Goal: Communication & Community: Answer question/provide support

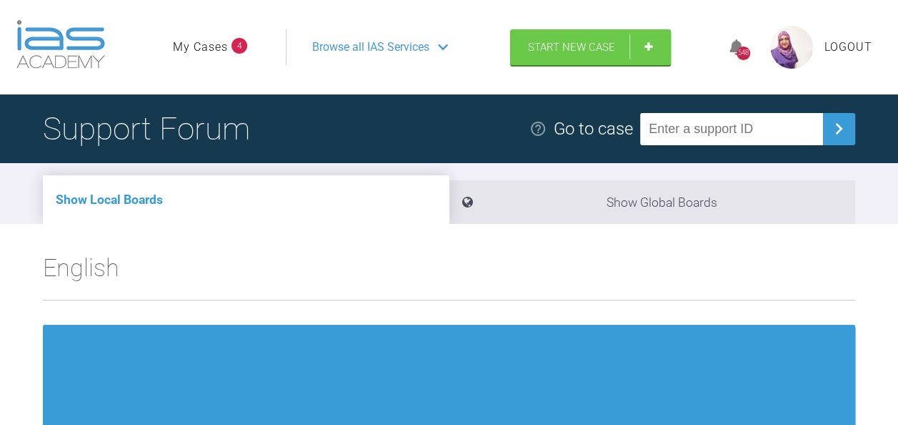
click at [417, 43] on span "Browse all IAS Services" at bounding box center [370, 47] width 117 height 19
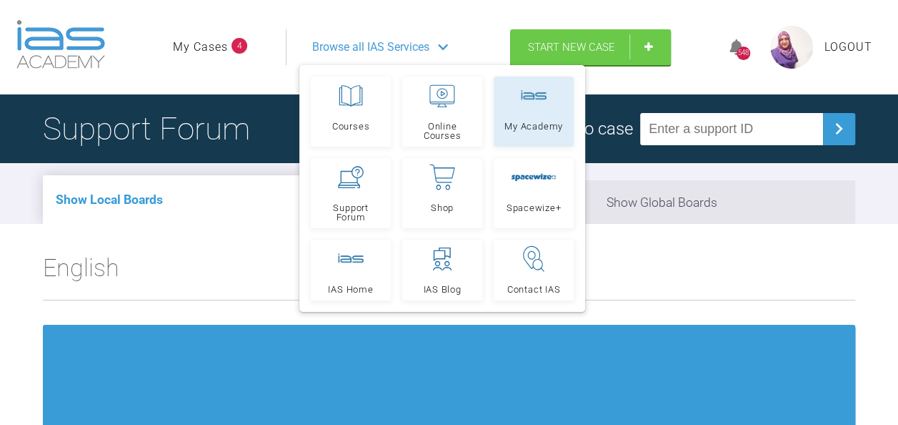
click at [515, 114] on link "My Academy" at bounding box center [534, 111] width 80 height 70
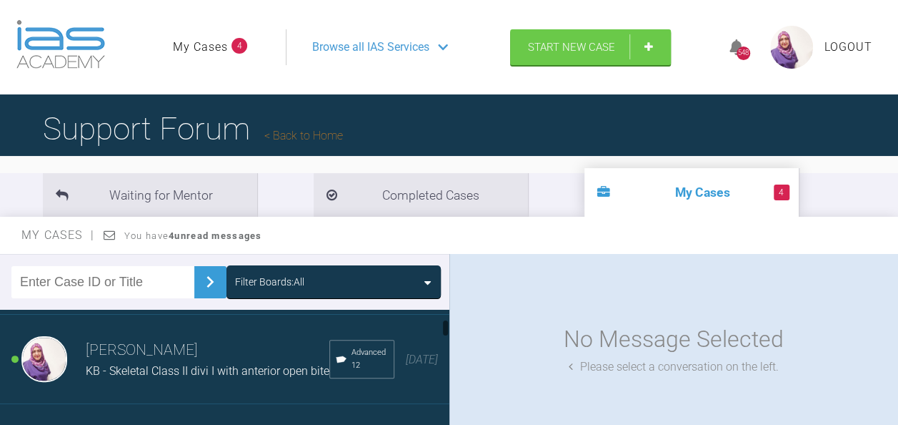
scroll to position [94, 0]
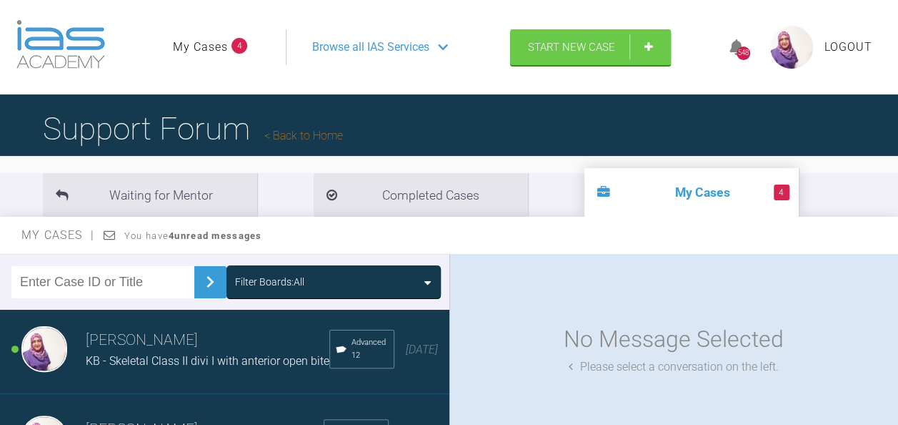
click at [202, 92] on header "My Cases 4 Logout Browse all IAS Services Start New Case 548 Logout" at bounding box center [449, 47] width 898 height 94
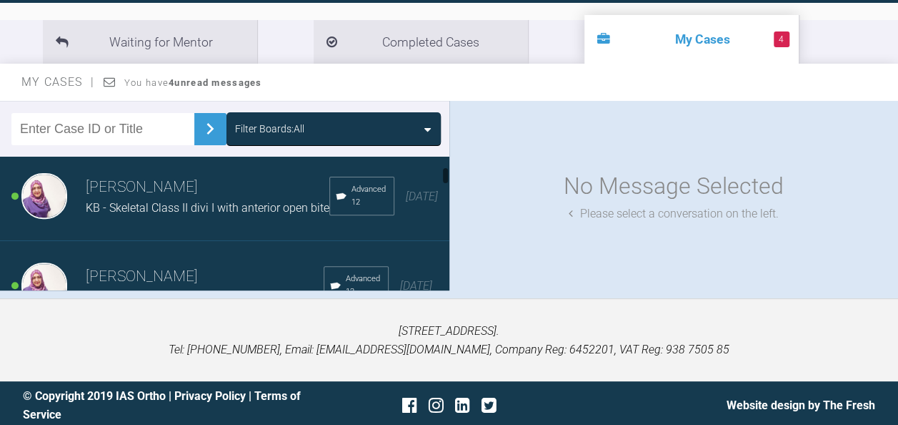
scroll to position [0, 0]
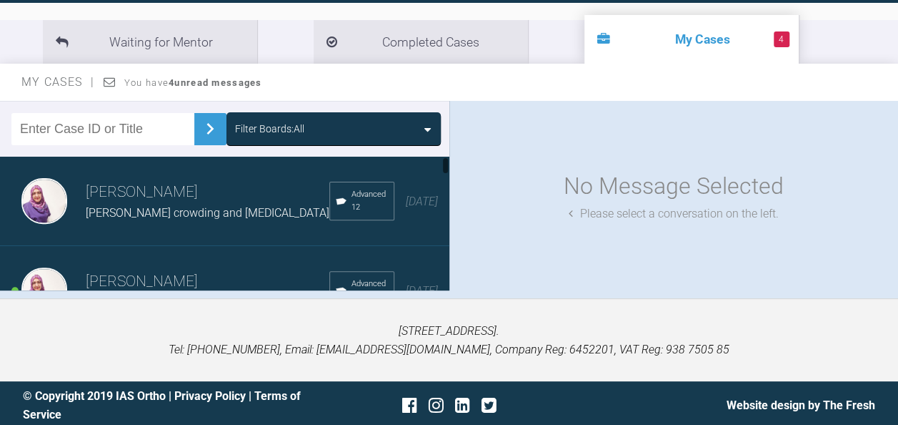
drag, startPoint x: 446, startPoint y: 176, endPoint x: 446, endPoint y: 163, distance: 12.9
click at [446, 163] on div at bounding box center [445, 166] width 5 height 18
click at [179, 202] on h3 "[PERSON_NAME]" at bounding box center [208, 192] width 244 height 24
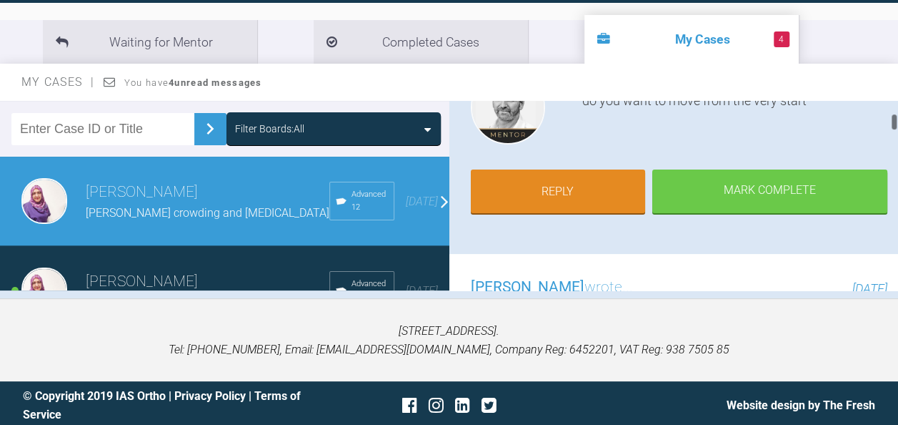
scroll to position [218, 0]
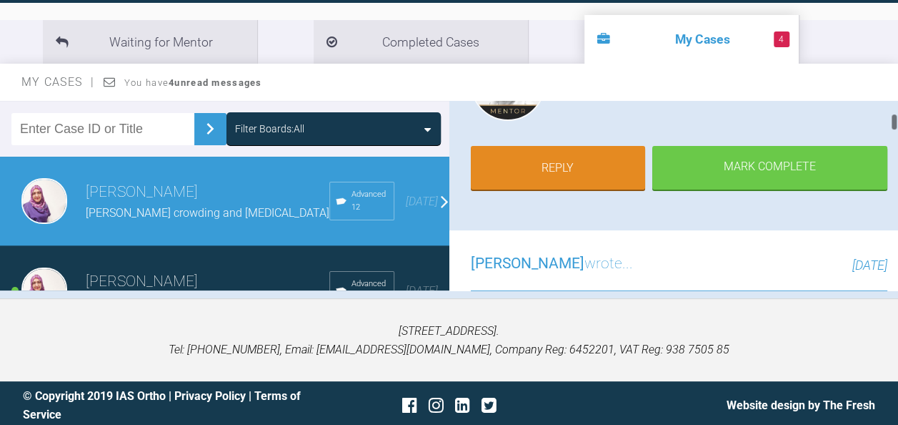
drag, startPoint x: 896, startPoint y: 104, endPoint x: 896, endPoint y: 117, distance: 12.9
click at [896, 117] on div at bounding box center [894, 122] width 5 height 18
click at [546, 166] on link "Reply" at bounding box center [558, 169] width 175 height 44
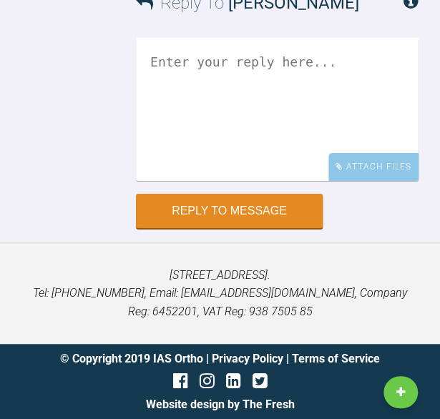
scroll to position [3904, 0]
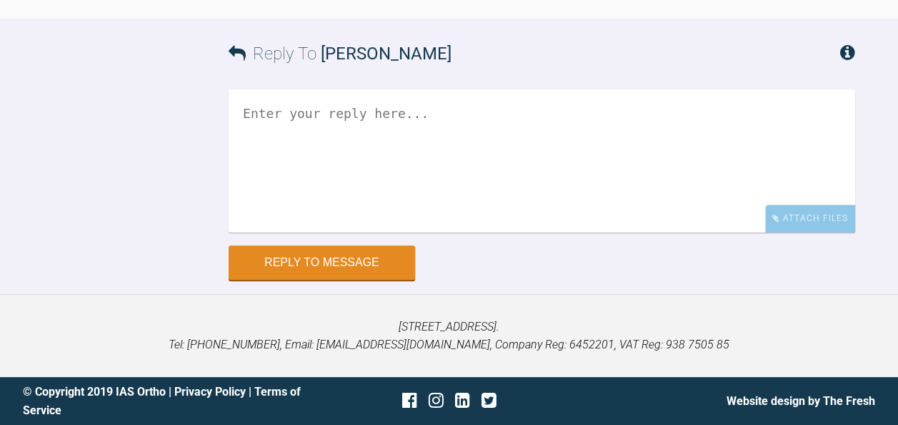
scroll to position [3402, 0]
click at [257, 232] on textarea at bounding box center [542, 160] width 627 height 143
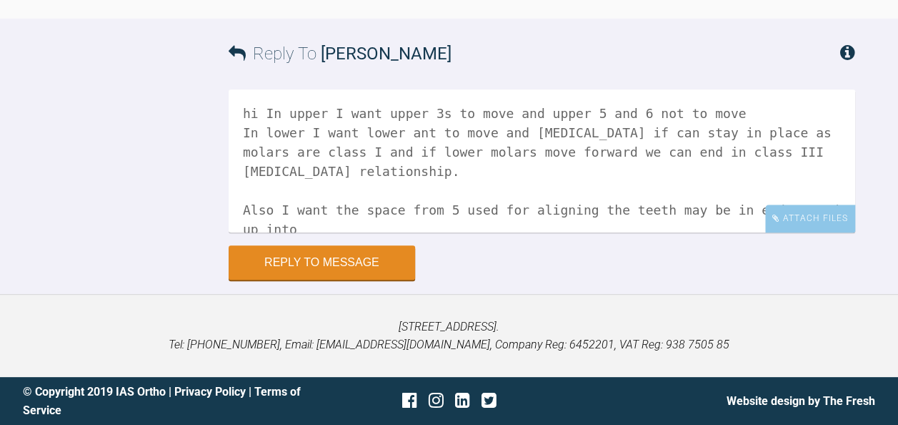
scroll to position [4, 0]
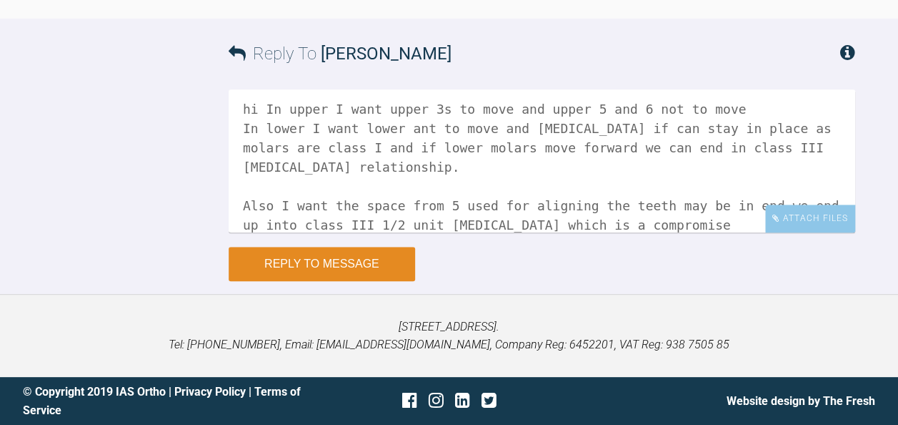
type textarea "hi In upper I want upper 3s to move and upper 5 and 6 not to move In lower I wa…"
click at [322, 281] on button "Reply to Message" at bounding box center [322, 264] width 187 height 34
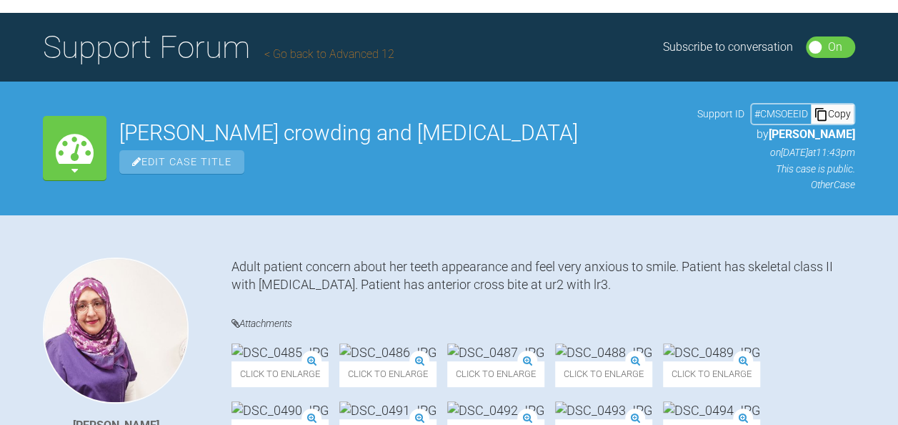
scroll to position [81, 0]
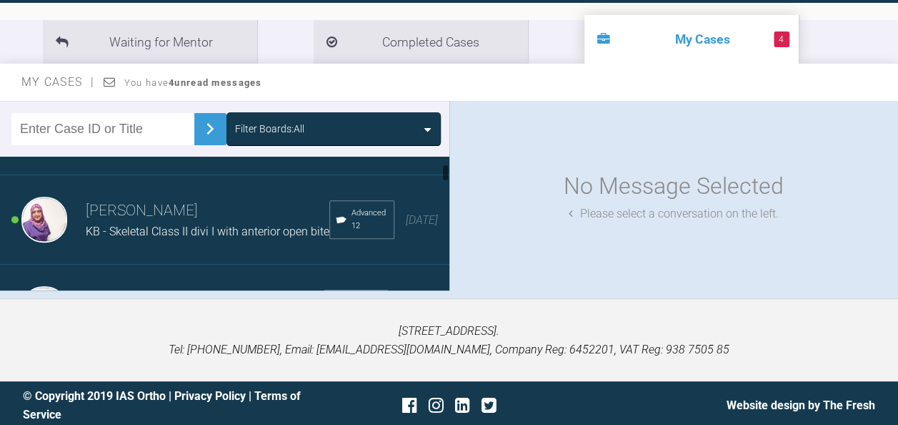
scroll to position [77, 0]
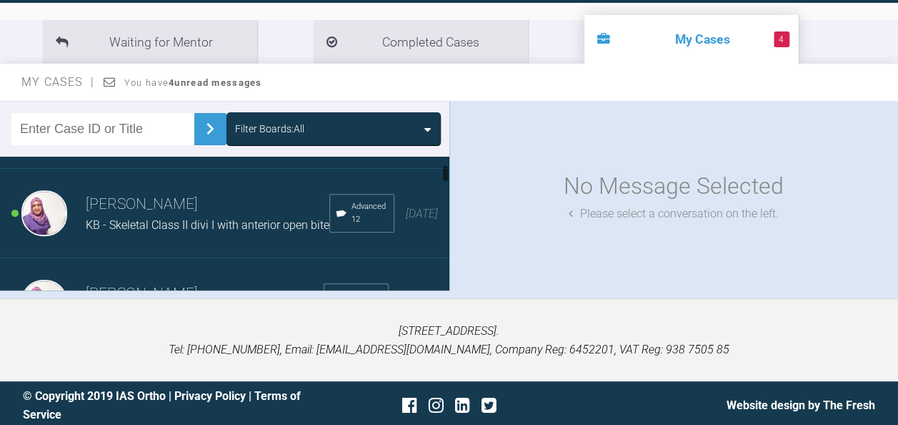
drag, startPoint x: 445, startPoint y: 167, endPoint x: 447, endPoint y: 175, distance: 9.0
click at [447, 175] on div at bounding box center [446, 223] width 8 height 133
click at [197, 227] on span "KB - Skeletal Class II divi I with anterior open bite" at bounding box center [208, 225] width 244 height 14
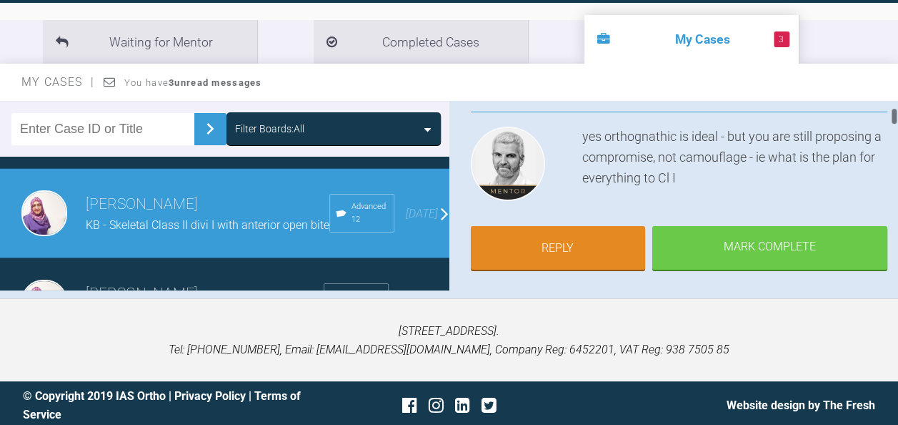
scroll to position [152, 0]
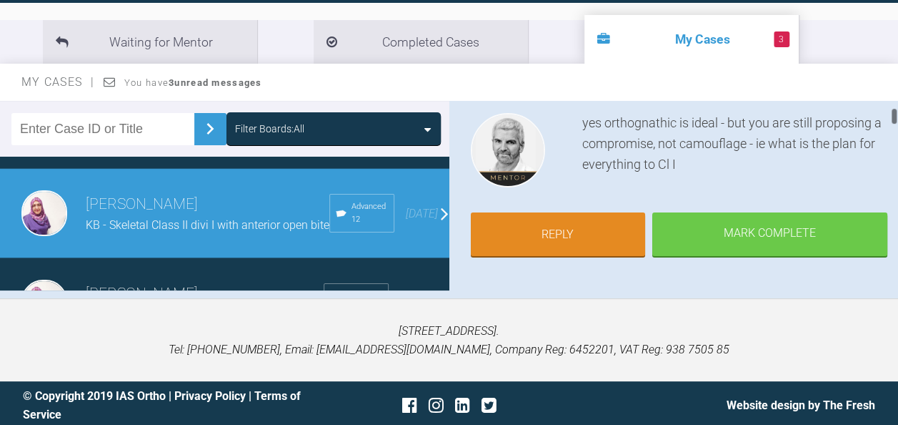
drag, startPoint x: 894, startPoint y: 109, endPoint x: 897, endPoint y: 116, distance: 7.7
click at [897, 116] on div at bounding box center [895, 195] width 8 height 189
click at [600, 243] on link "Reply" at bounding box center [558, 236] width 175 height 44
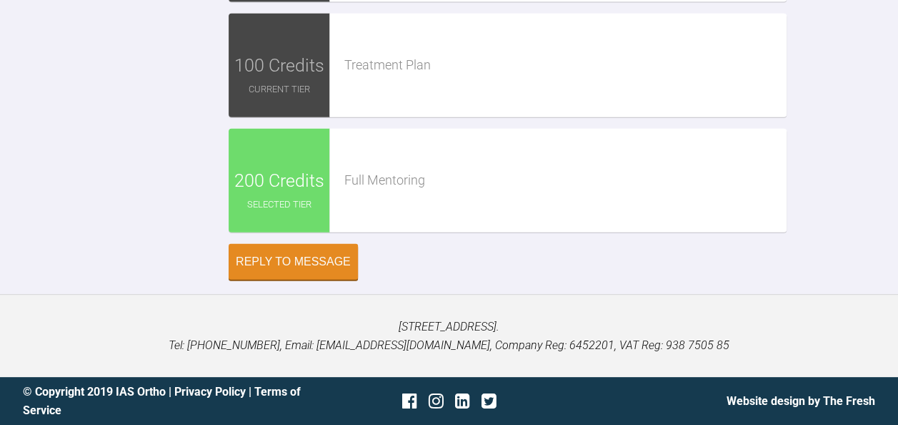
scroll to position [4683, 0]
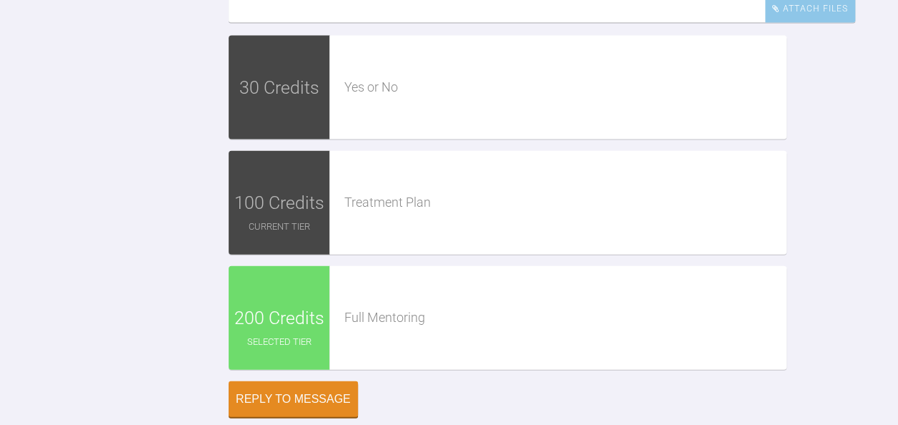
scroll to position [4239, 0]
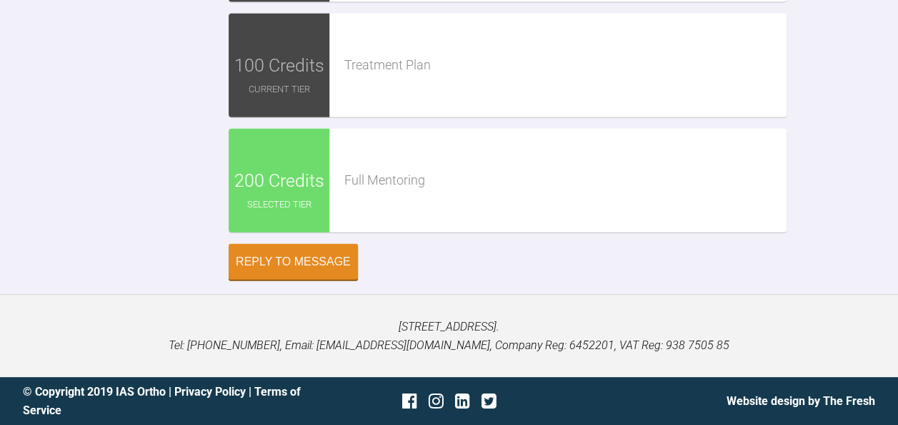
scroll to position [4440, 0]
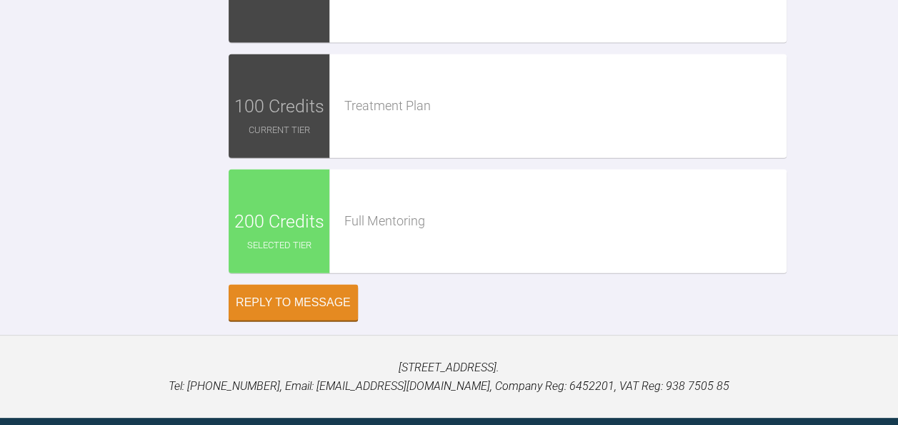
scroll to position [4329, 0]
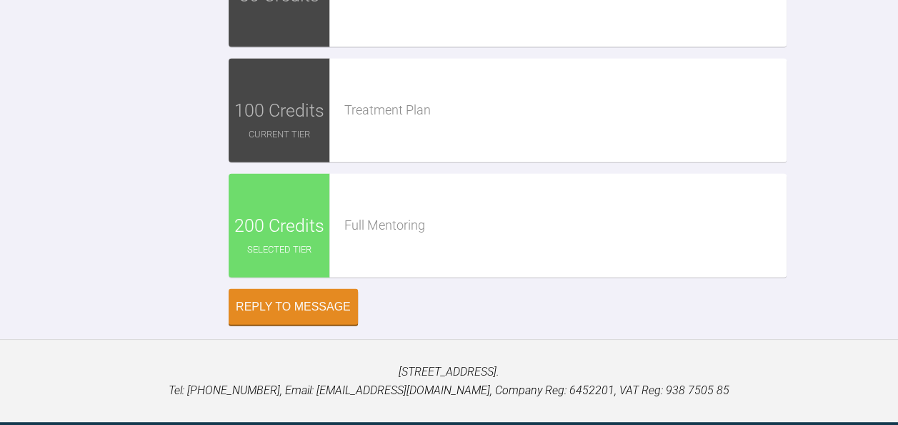
drag, startPoint x: 610, startPoint y: 157, endPoint x: 623, endPoint y: 176, distance: 22.2
drag, startPoint x: 616, startPoint y: 161, endPoint x: 227, endPoint y: 161, distance: 389.6
click at [227, 161] on div "Reply To Ross Hobson is all good then extraction upper 4s and LR5 at bond up lo…" at bounding box center [449, 21] width 898 height 607
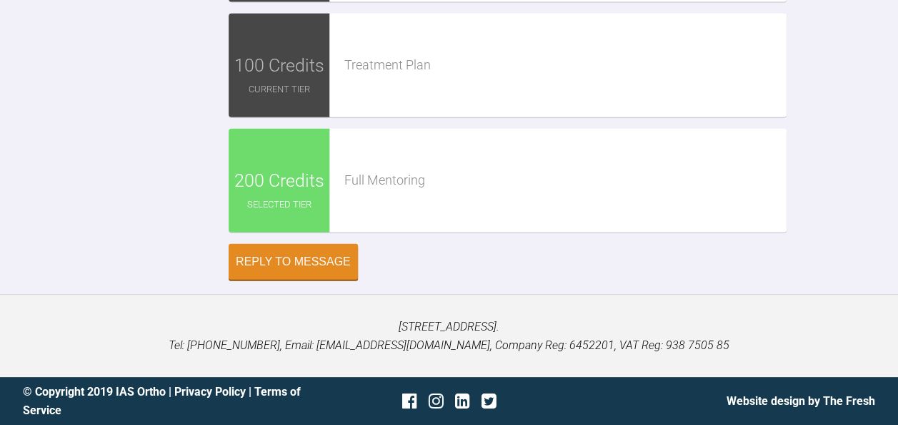
scroll to position [4652, 0]
type textarea "is all good then extraction upper 4s and LR5 I want to ask a question is it bet…"
click at [328, 281] on button "Reply to Message" at bounding box center [293, 263] width 129 height 36
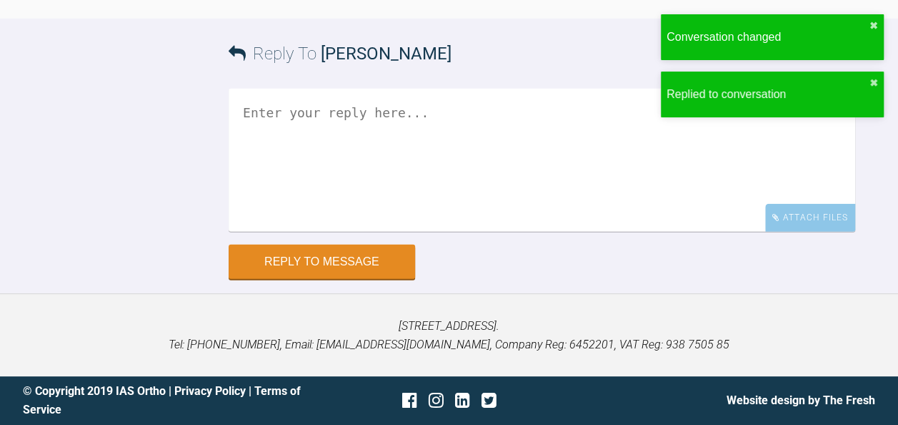
scroll to position [4555, 0]
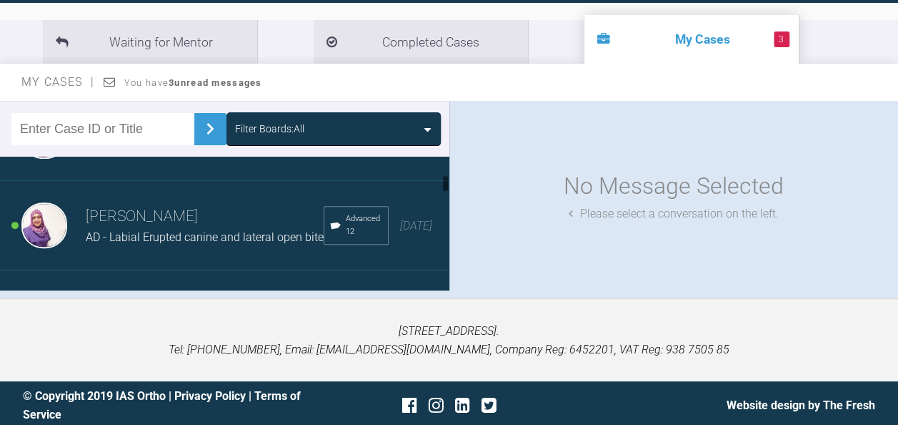
scroll to position [168, 0]
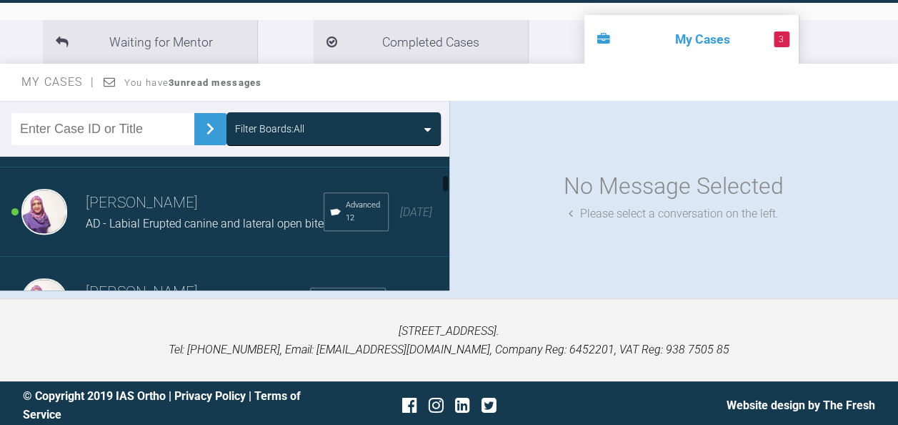
drag, startPoint x: 445, startPoint y: 169, endPoint x: 446, endPoint y: 188, distance: 18.6
click at [446, 188] on div at bounding box center [445, 183] width 5 height 18
click at [239, 230] on span "AD - Labial Erupted canine and lateral open bite" at bounding box center [205, 224] width 238 height 14
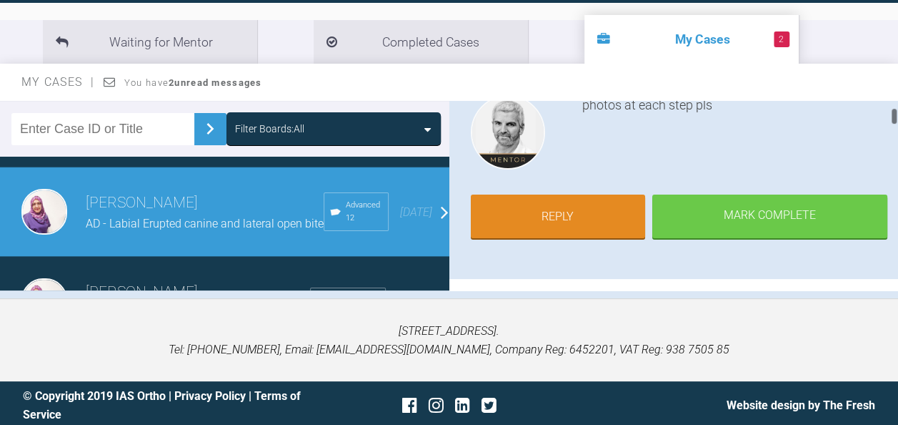
scroll to position [170, 0]
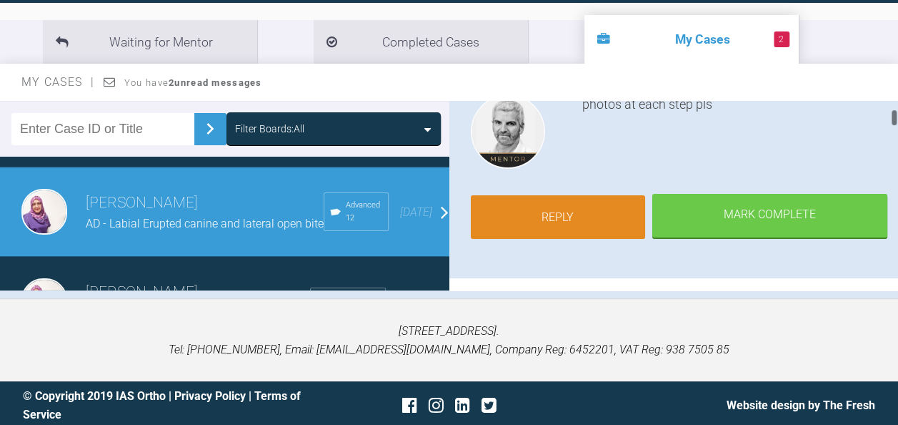
click at [583, 222] on link "Reply" at bounding box center [558, 217] width 175 height 44
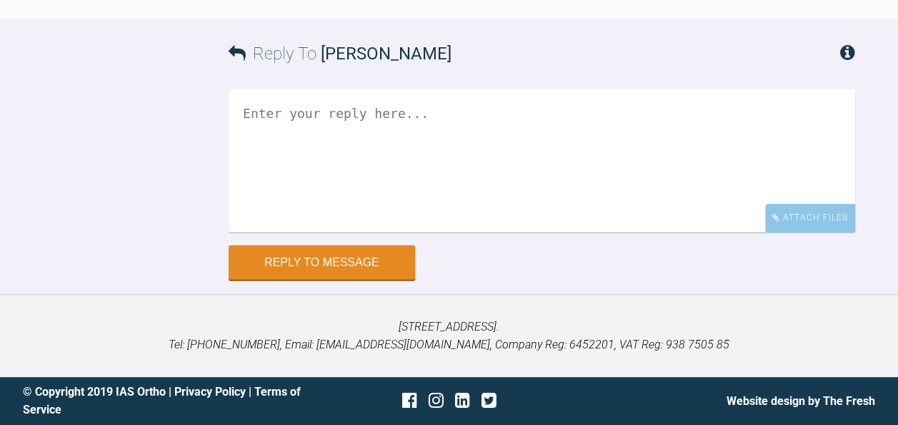
scroll to position [4892, 0]
click at [409, 127] on textarea at bounding box center [542, 160] width 627 height 143
type textarea "ok many thanks"
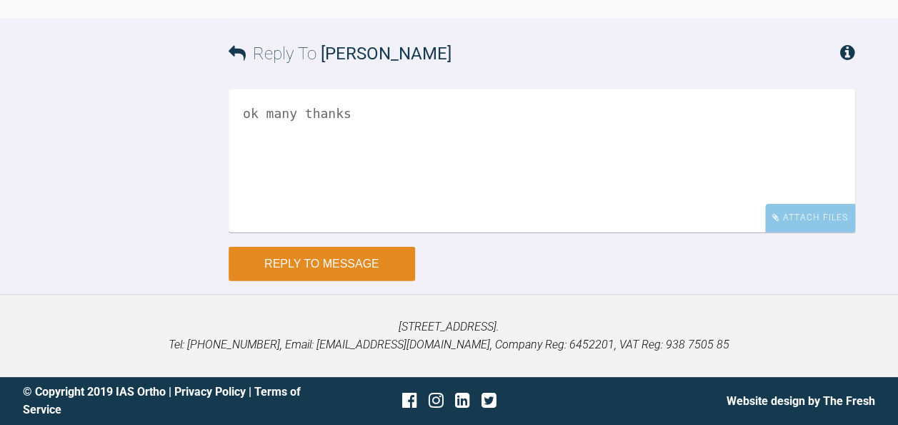
click at [372, 278] on button "Reply to Message" at bounding box center [322, 264] width 187 height 34
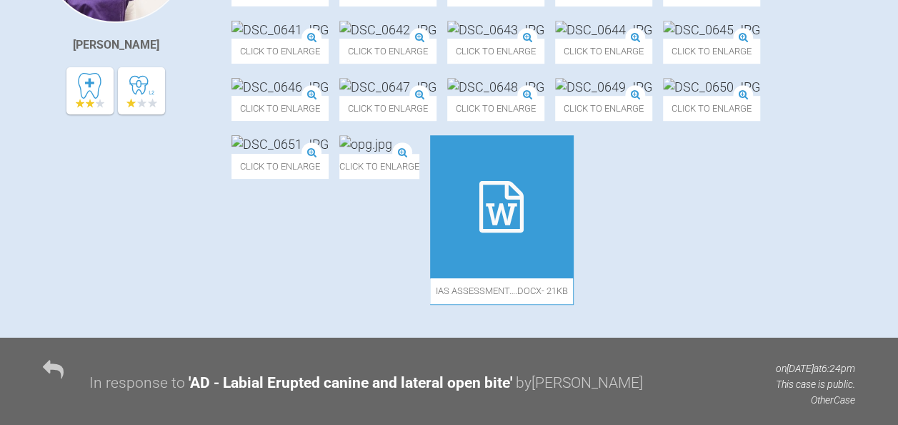
scroll to position [461, 0]
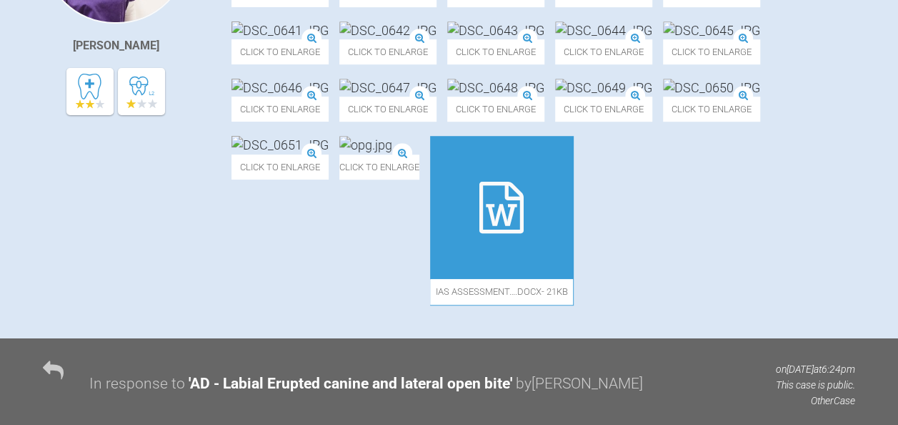
click at [329, 39] on img at bounding box center [280, 30] width 97 height 18
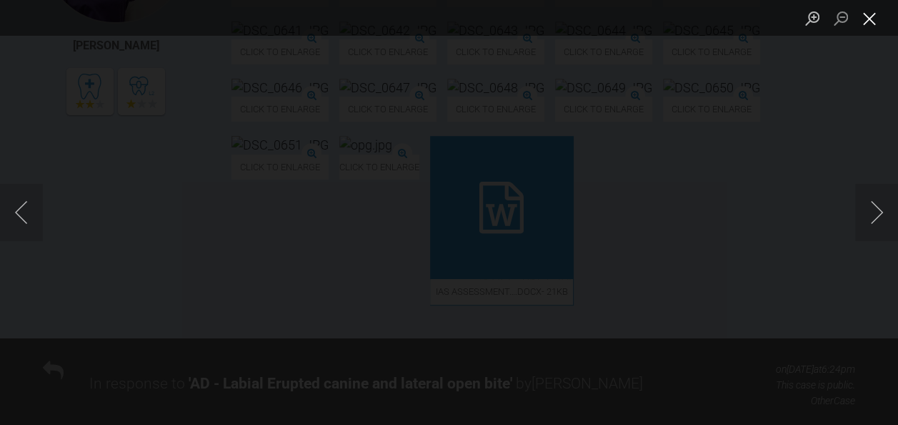
click at [873, 10] on button "Close lightbox" at bounding box center [870, 18] width 29 height 25
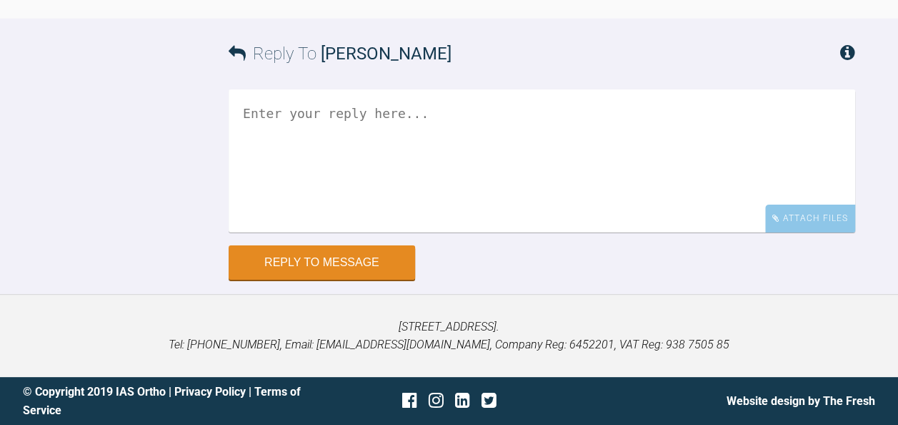
scroll to position [5334, 0]
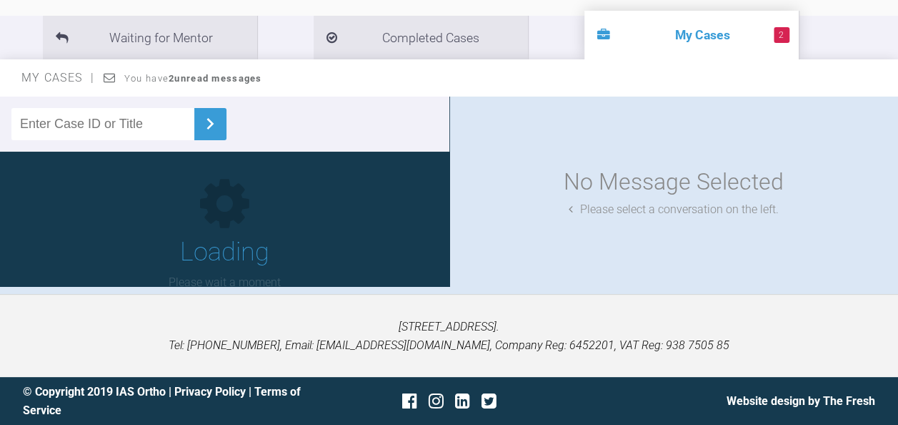
scroll to position [153, 0]
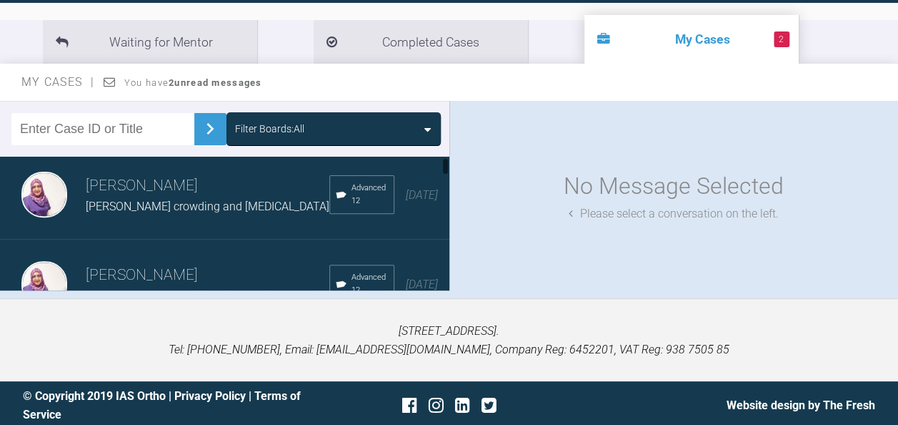
click at [447, 166] on div at bounding box center [445, 166] width 5 height 18
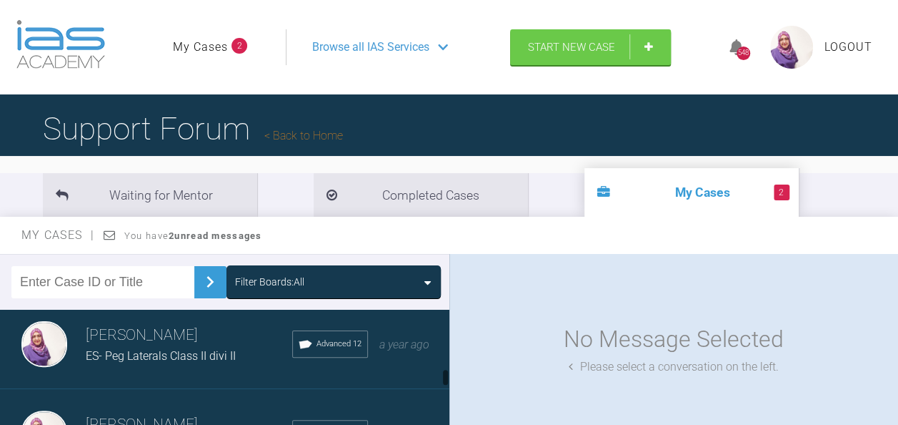
scroll to position [548, 0]
click at [51, 240] on span "My Cases" at bounding box center [58, 235] width 74 height 14
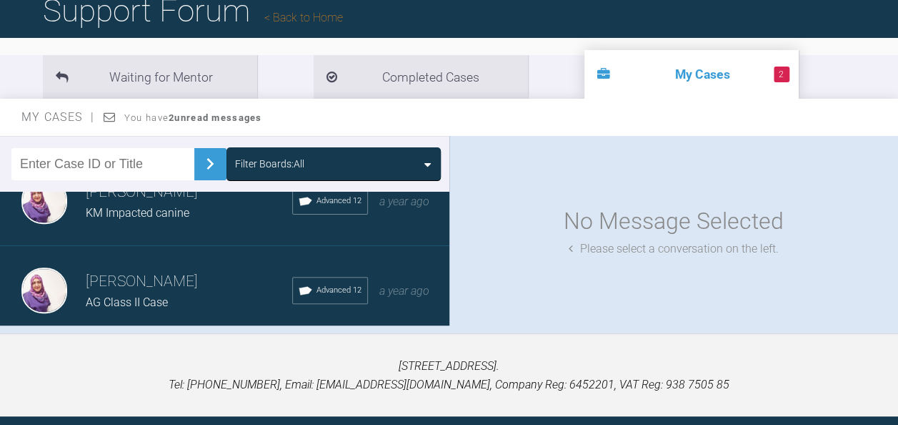
scroll to position [157, 0]
